Goal: Task Accomplishment & Management: Use online tool/utility

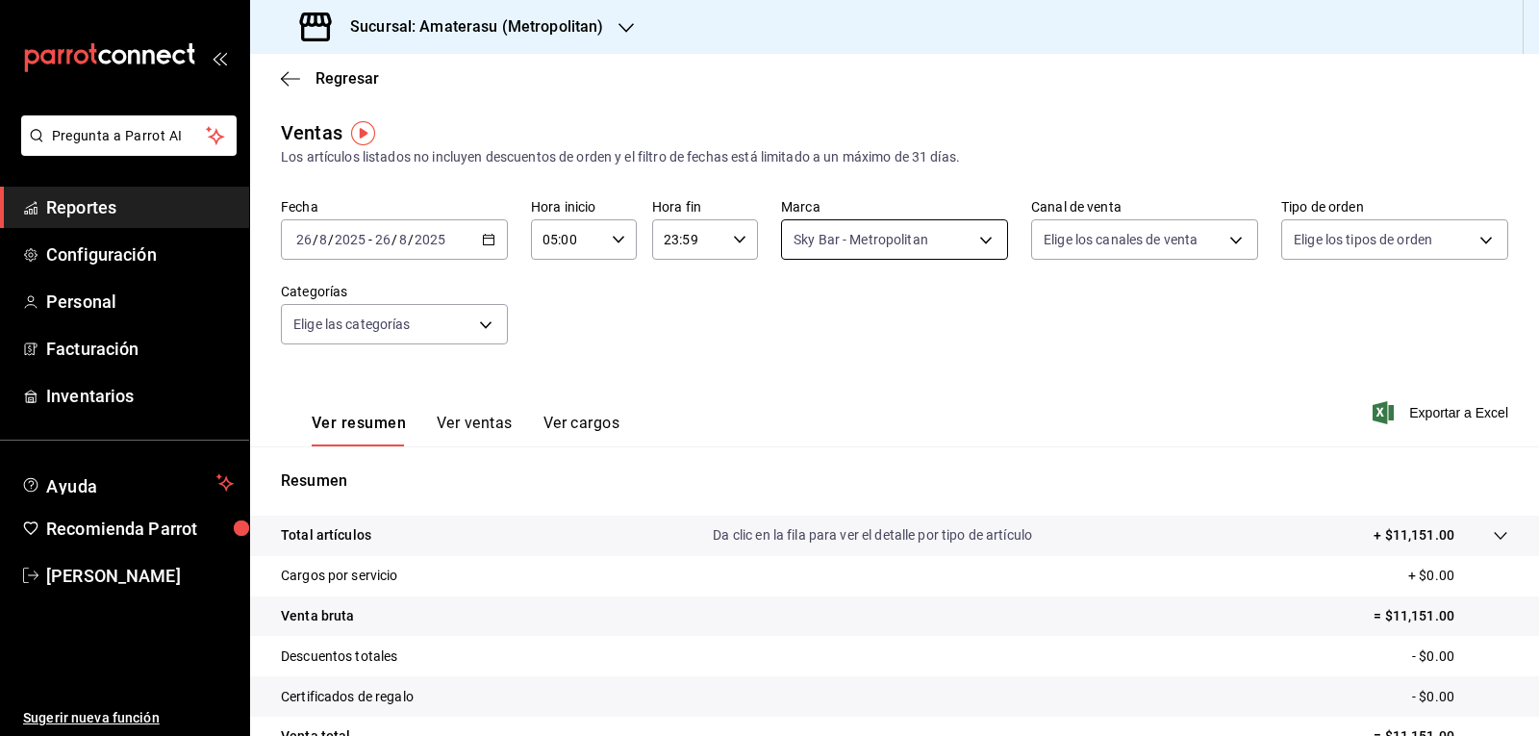
click at [889, 240] on body "Pregunta a Parrot AI Reportes Configuración Personal Facturación Inventarios Ay…" at bounding box center [769, 368] width 1539 height 736
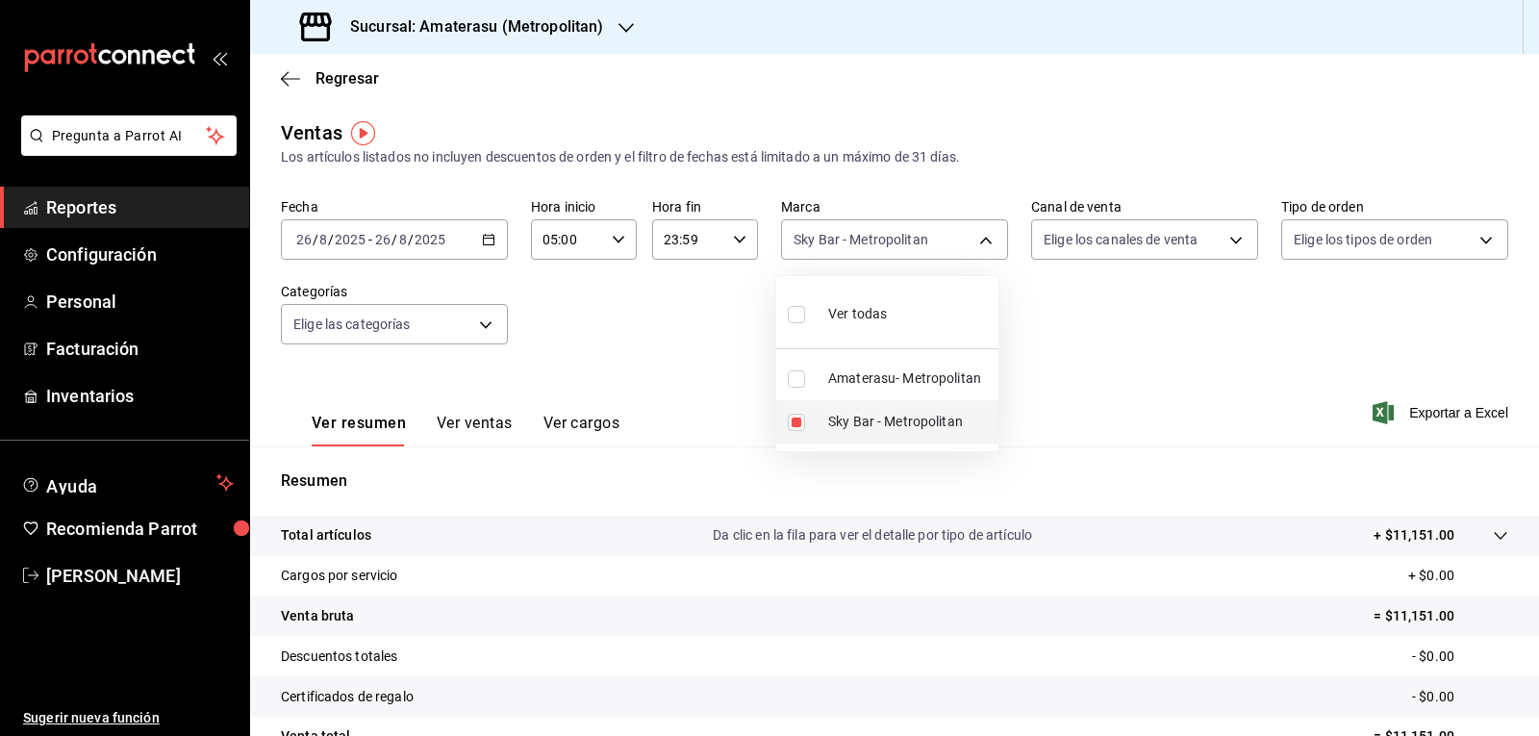
click at [821, 415] on li "Sky Bar - Metropolitan" at bounding box center [887, 421] width 222 height 43
checkbox input "false"
click at [812, 386] on label at bounding box center [800, 378] width 25 height 17
click at [805, 386] on input "checkbox" at bounding box center [796, 378] width 17 height 17
checkbox input "false"
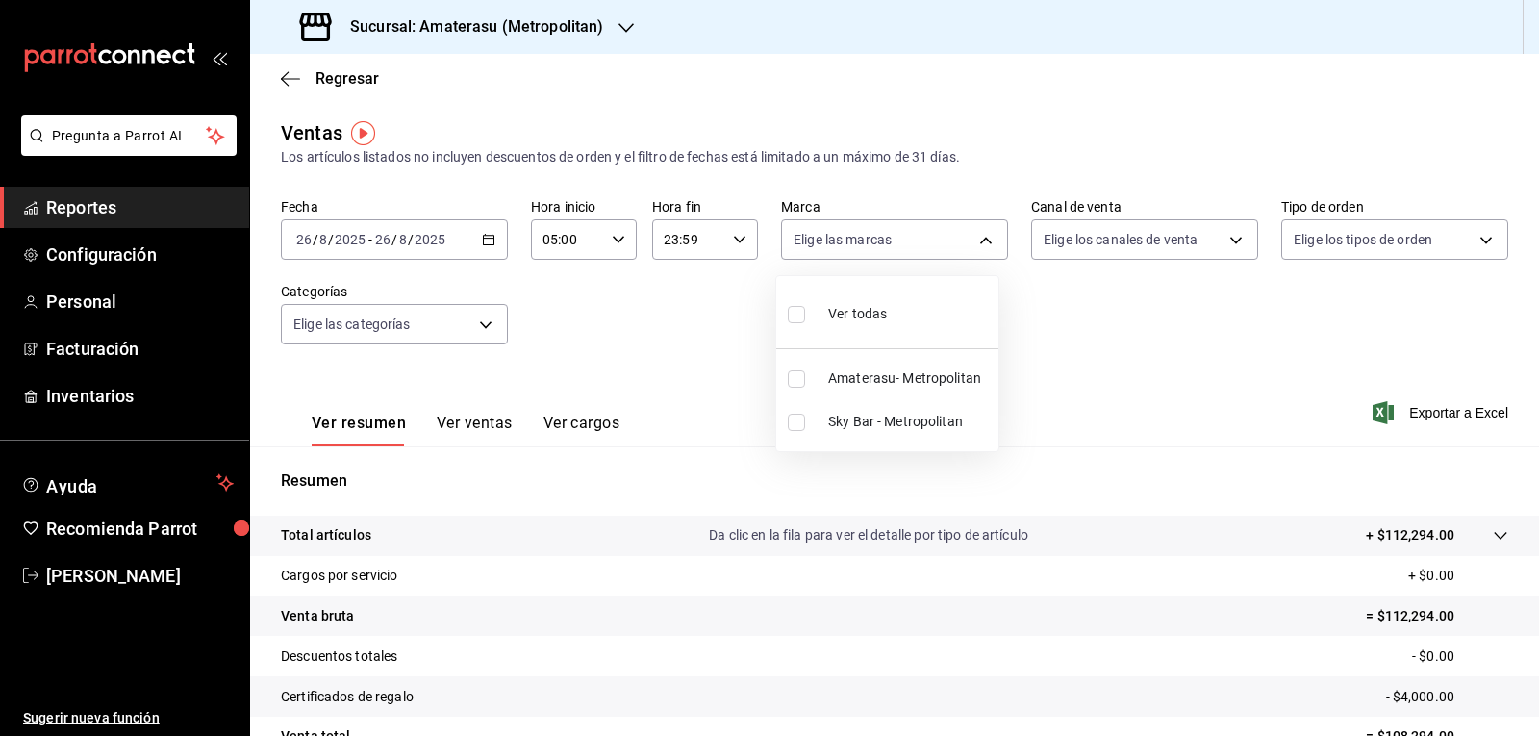
click at [802, 379] on input "checkbox" at bounding box center [796, 378] width 17 height 17
checkbox input "true"
type input "e4cd7fcb-d45b-43ae-a99f-ad4ccfcd9032"
click at [1044, 385] on div at bounding box center [769, 368] width 1539 height 736
click at [836, 241] on body "Pregunta a Parrot AI Reportes Configuración Personal Facturación Inventarios Ay…" at bounding box center [769, 368] width 1539 height 736
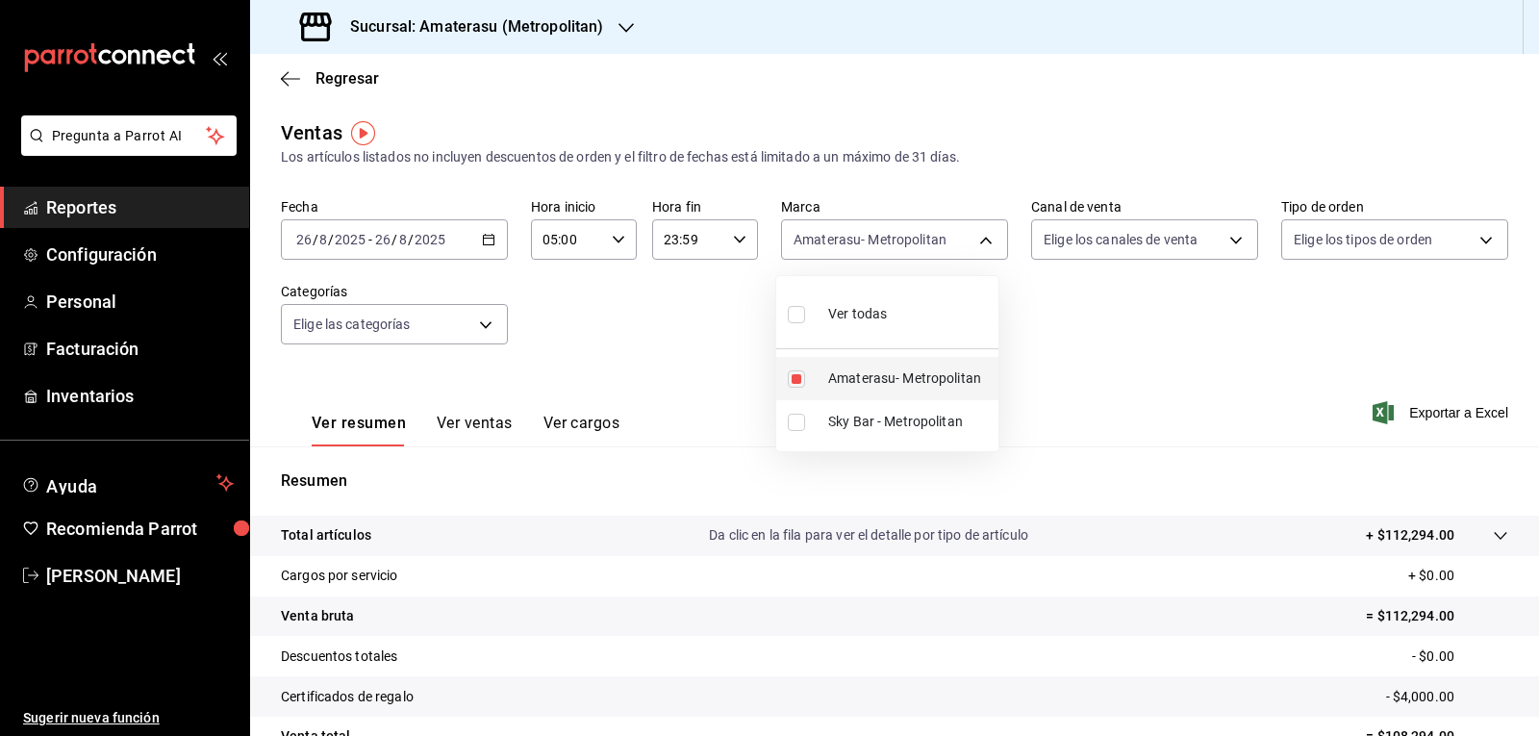
click at [796, 379] on input "checkbox" at bounding box center [796, 378] width 17 height 17
checkbox input "false"
click at [794, 427] on input "checkbox" at bounding box center [796, 422] width 17 height 17
checkbox input "true"
type input "f3afaab8-8c3d-4e49-a299-af9bdf6027b2"
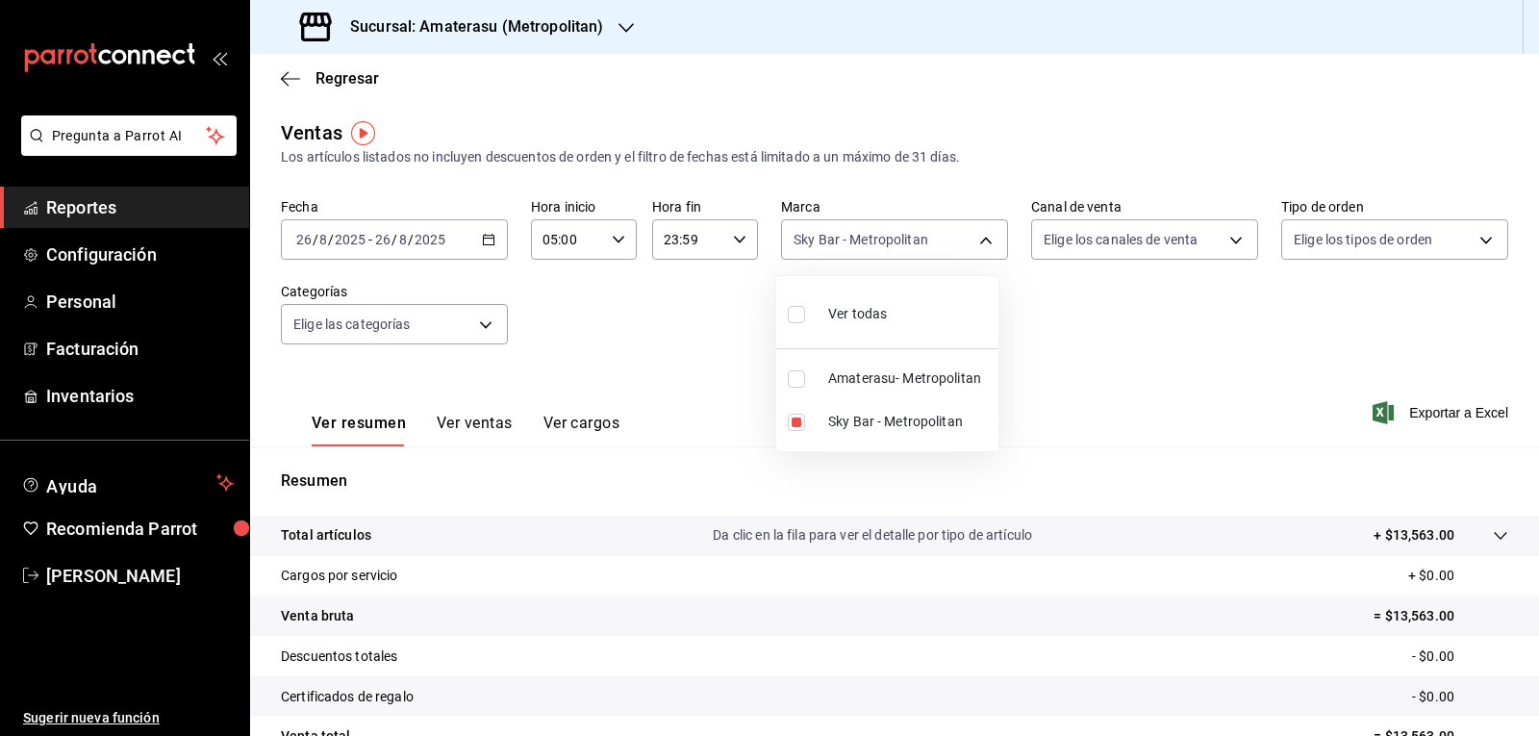
click at [1123, 362] on div at bounding box center [769, 368] width 1539 height 736
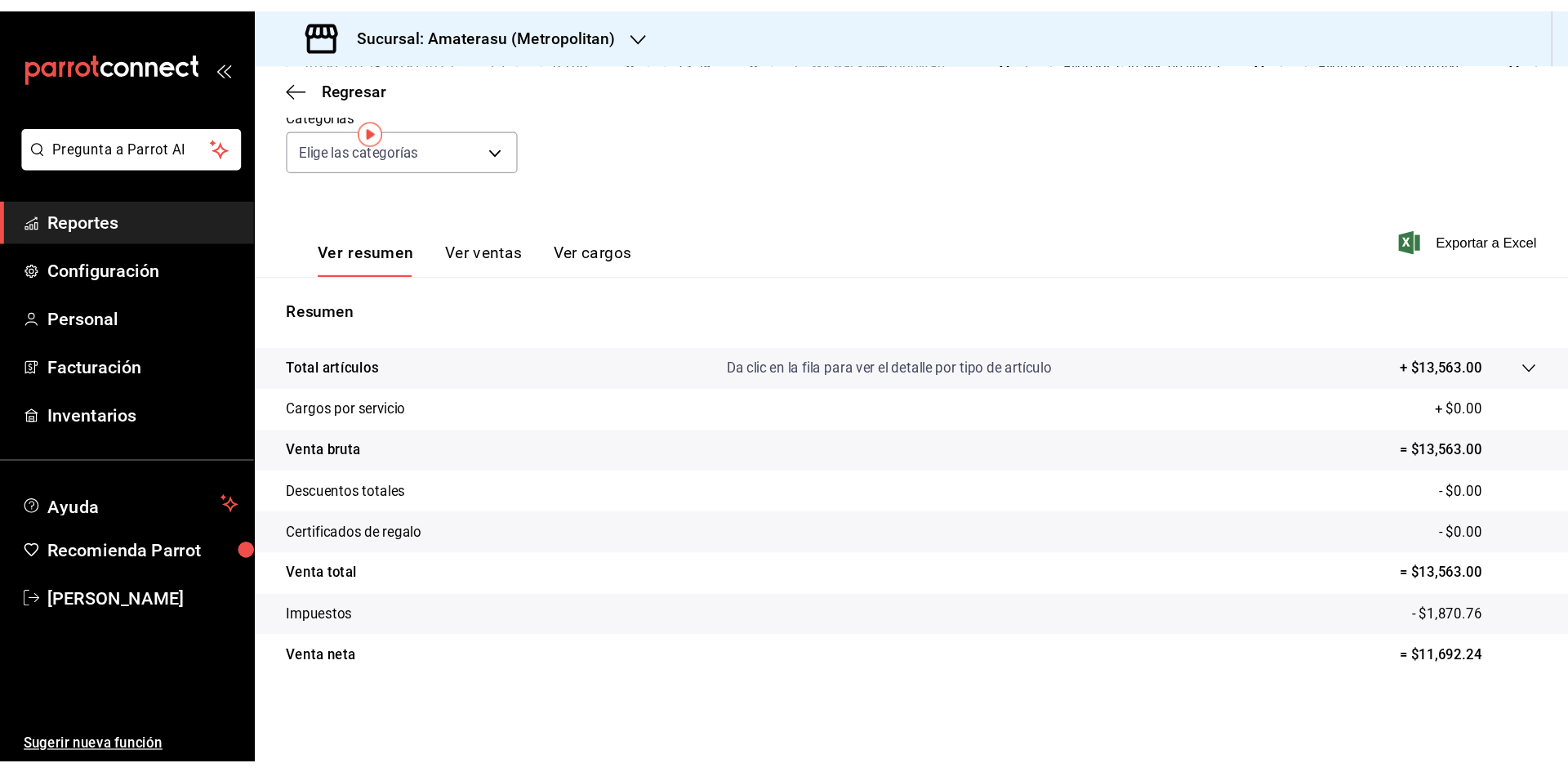
scroll to position [11, 0]
